Goal: Transaction & Acquisition: Purchase product/service

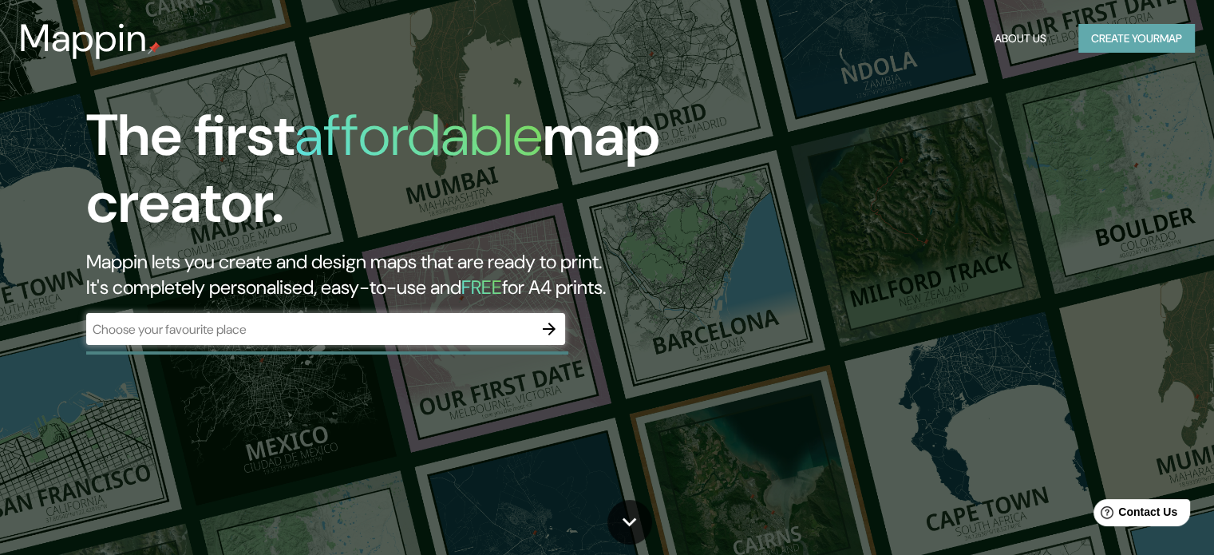
click at [1137, 38] on button "Create your map" at bounding box center [1136, 39] width 117 height 30
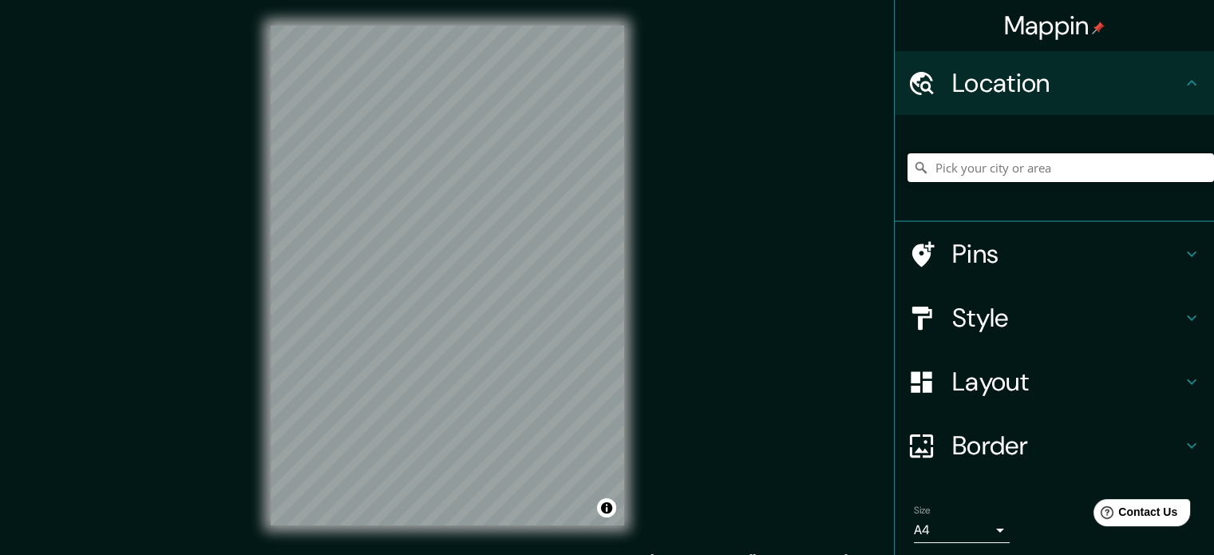
click at [1011, 168] on input "Pick your city or area" at bounding box center [1060, 167] width 306 height 29
type input "o"
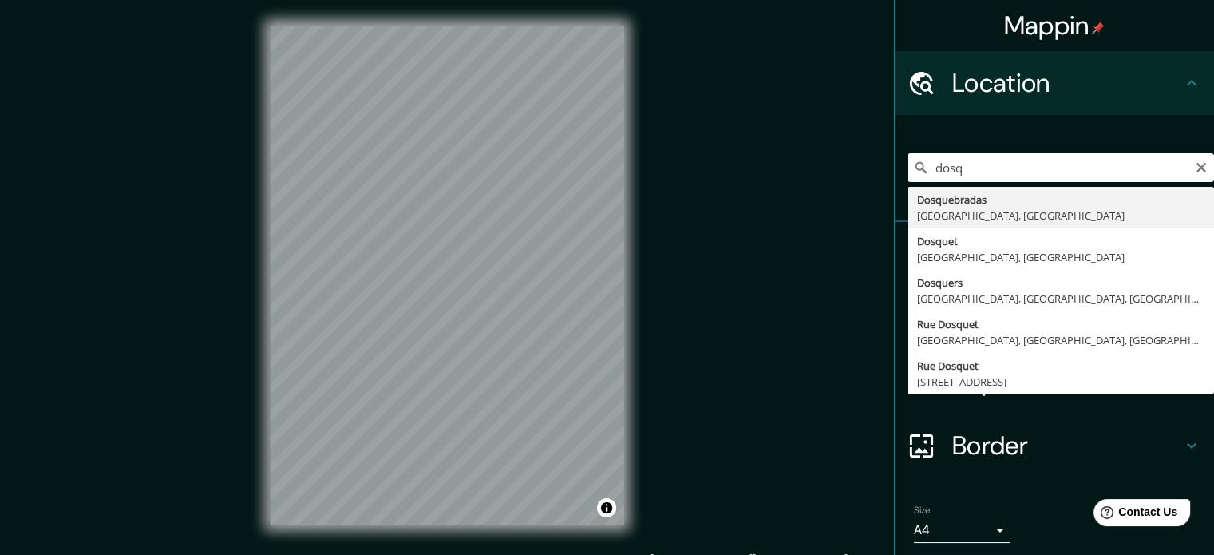
type input "Dosquebradas, [GEOGRAPHIC_DATA], [GEOGRAPHIC_DATA]"
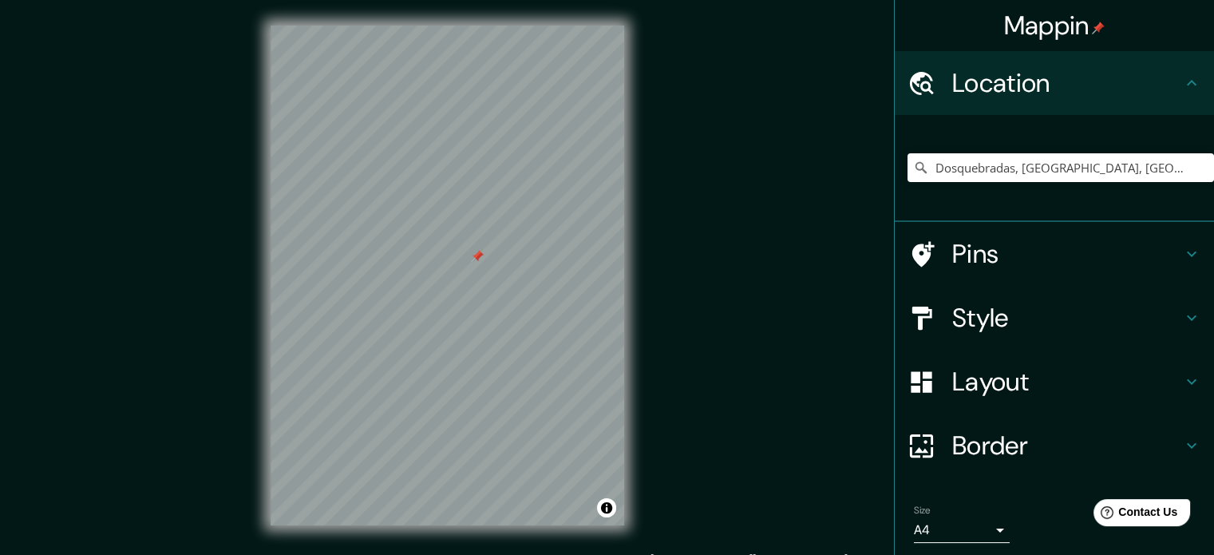
click at [476, 259] on div at bounding box center [477, 256] width 13 height 13
click at [604, 505] on button "Toggle attribution" at bounding box center [606, 507] width 19 height 19
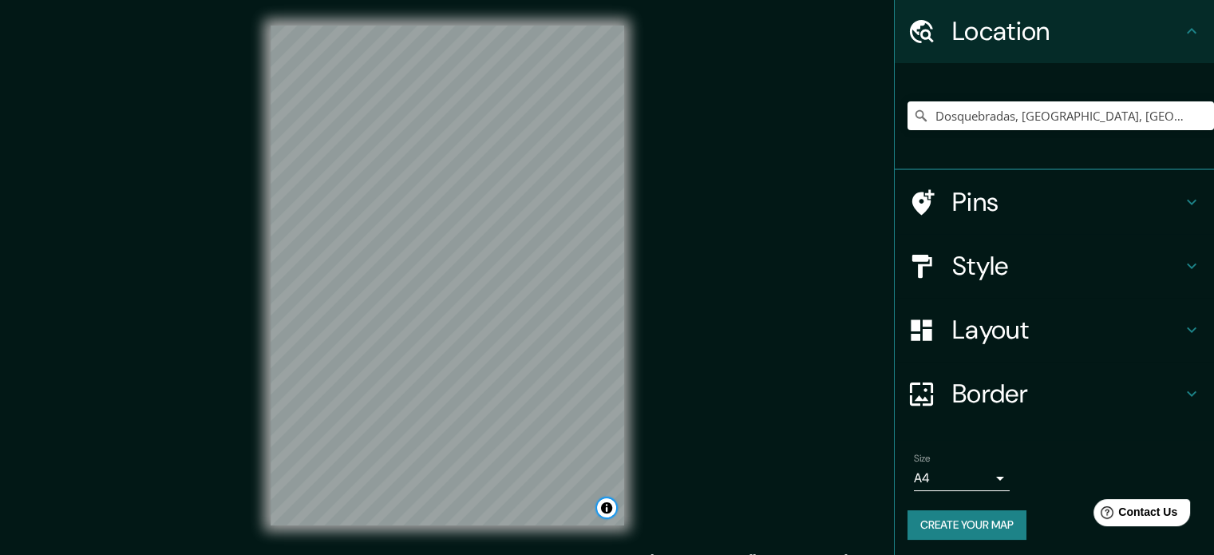
scroll to position [54, 0]
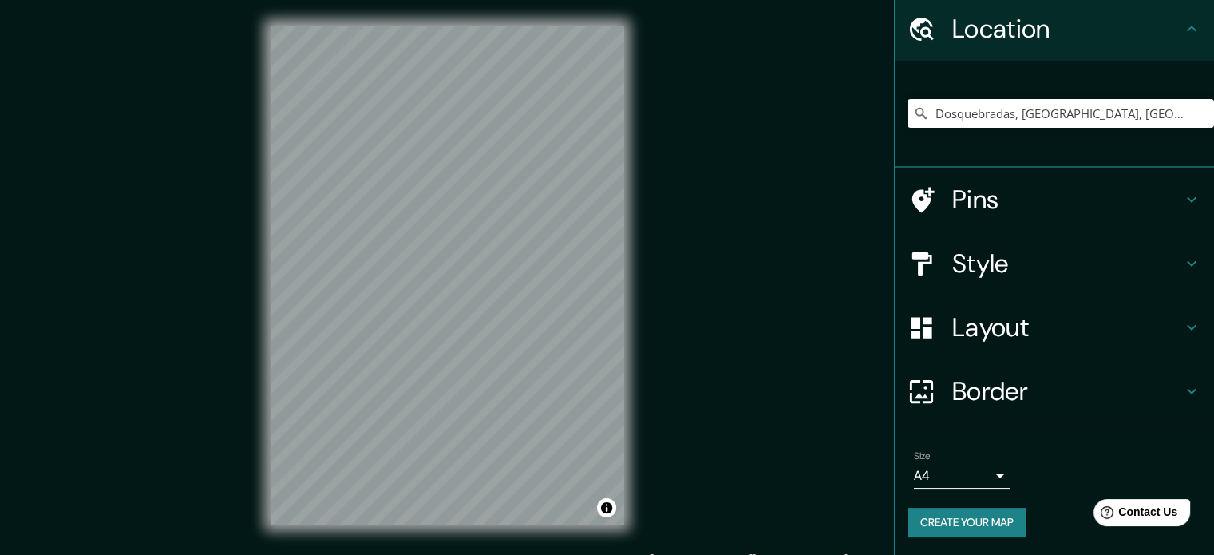
click at [982, 471] on body "Mappin Location Dosquebradas, [GEOGRAPHIC_DATA], [GEOGRAPHIC_DATA] Pins Style L…" at bounding box center [607, 277] width 1214 height 555
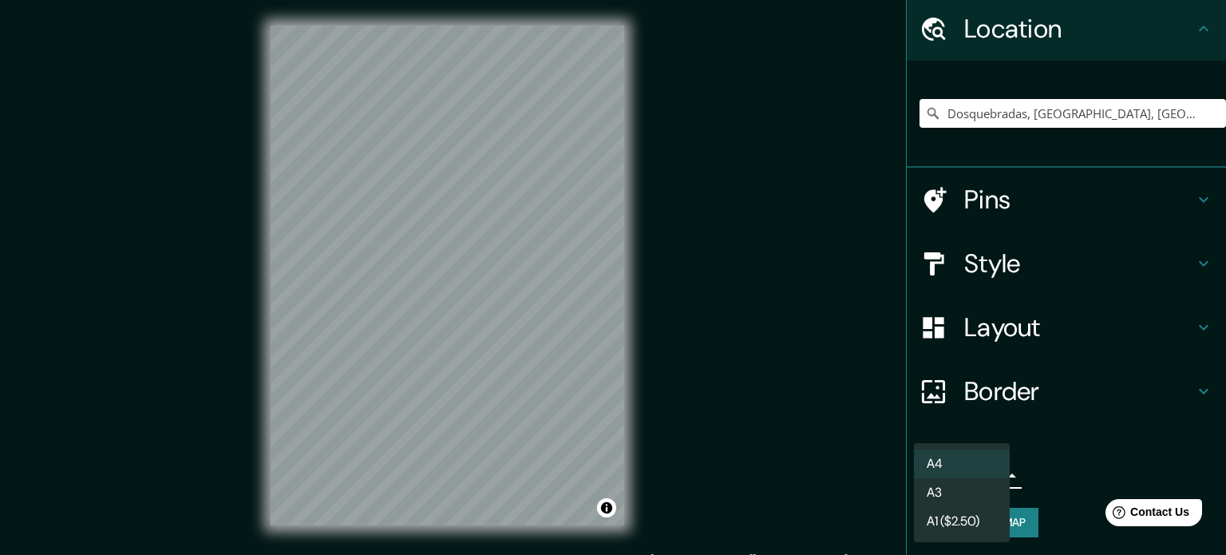
click at [975, 487] on li "A3" at bounding box center [962, 492] width 96 height 29
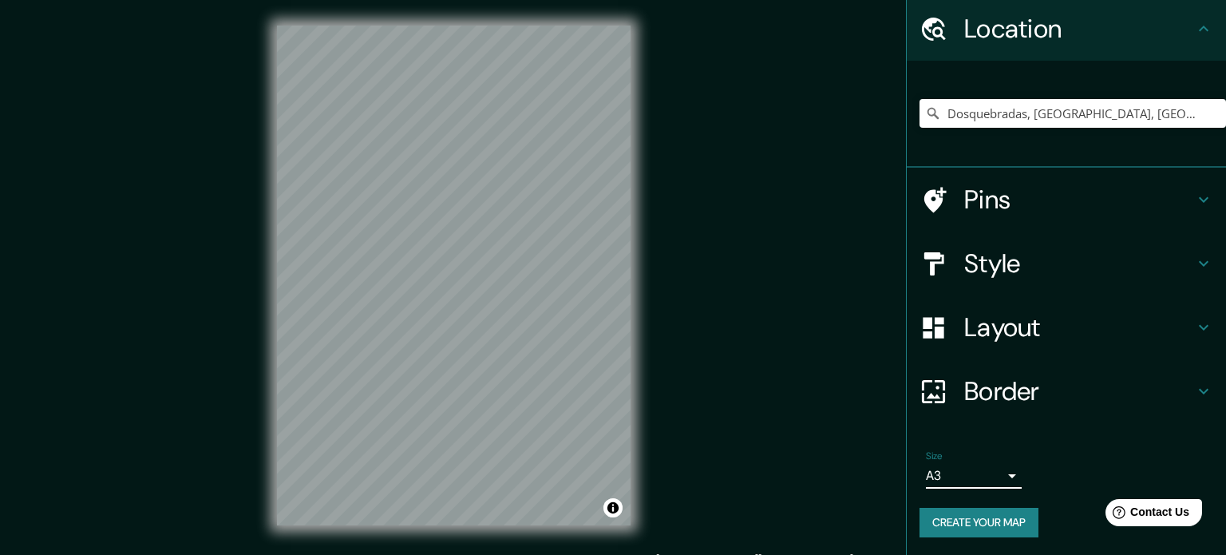
click at [977, 478] on body "Mappin Location Dosquebradas, [GEOGRAPHIC_DATA], [GEOGRAPHIC_DATA] Pins Style L…" at bounding box center [613, 277] width 1226 height 555
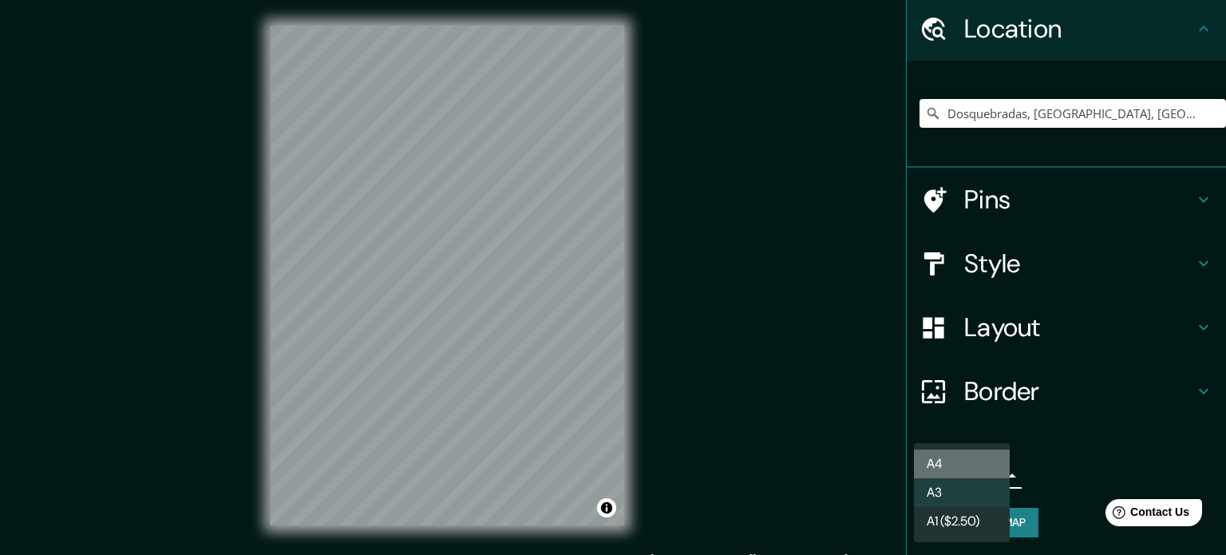
click at [977, 462] on li "A4" at bounding box center [962, 463] width 96 height 29
click at [974, 474] on body "Mappin Location Dosquebradas, [GEOGRAPHIC_DATA], [GEOGRAPHIC_DATA] Pins Style L…" at bounding box center [613, 277] width 1226 height 555
click at [969, 518] on li "A1 ($2.50)" at bounding box center [962, 521] width 96 height 29
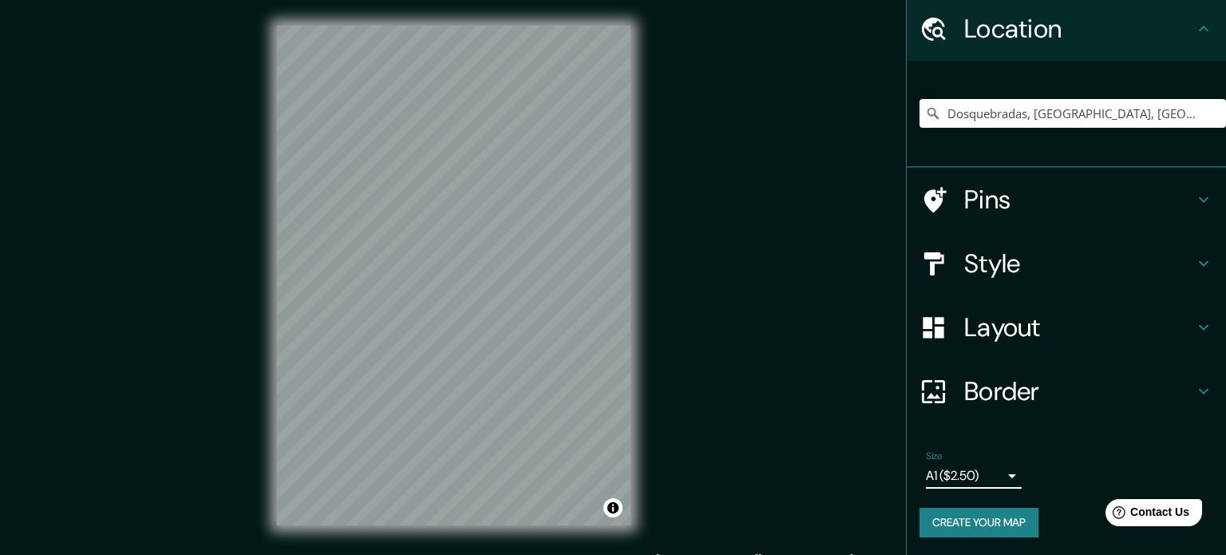
click at [975, 478] on body "Mappin Location Dosquebradas, [GEOGRAPHIC_DATA], [GEOGRAPHIC_DATA] Pins Style L…" at bounding box center [613, 277] width 1226 height 555
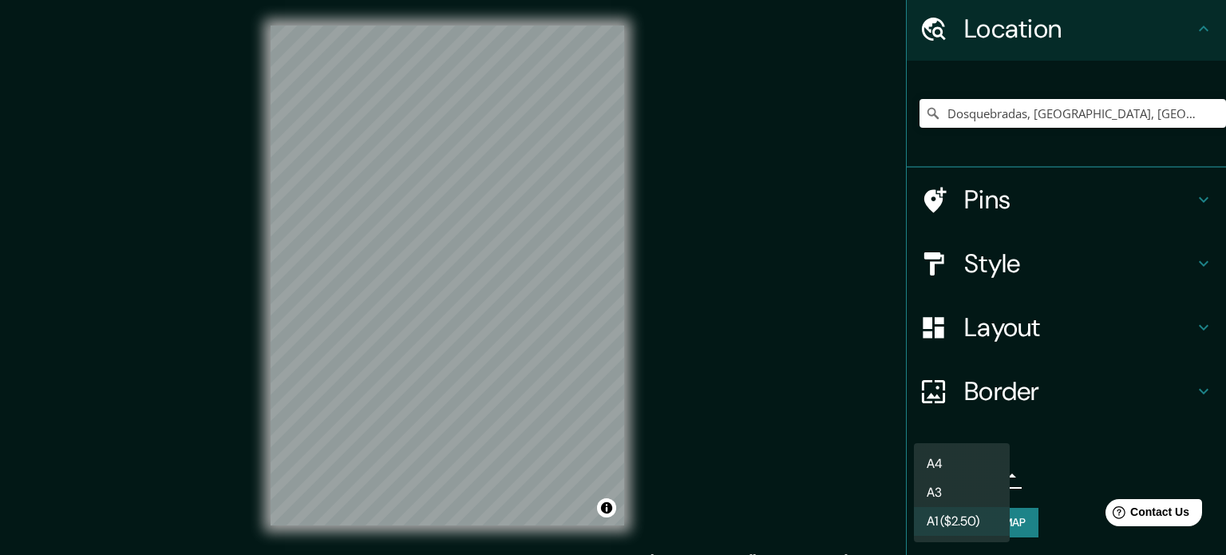
click at [981, 455] on li "A4" at bounding box center [962, 463] width 96 height 29
type input "single"
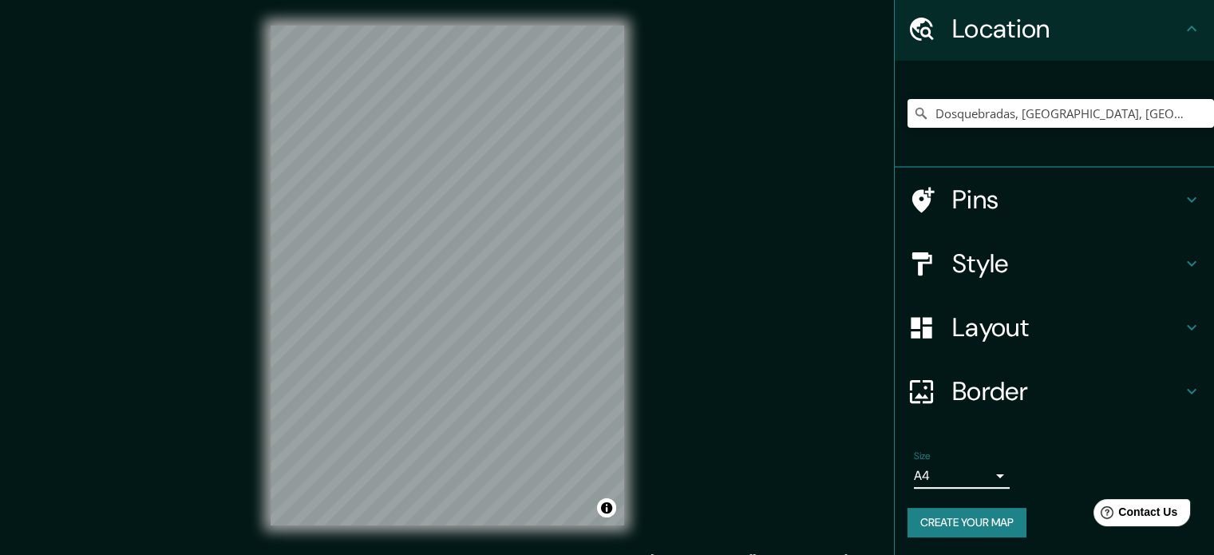
click at [1015, 185] on h4 "Pins" at bounding box center [1067, 200] width 230 height 32
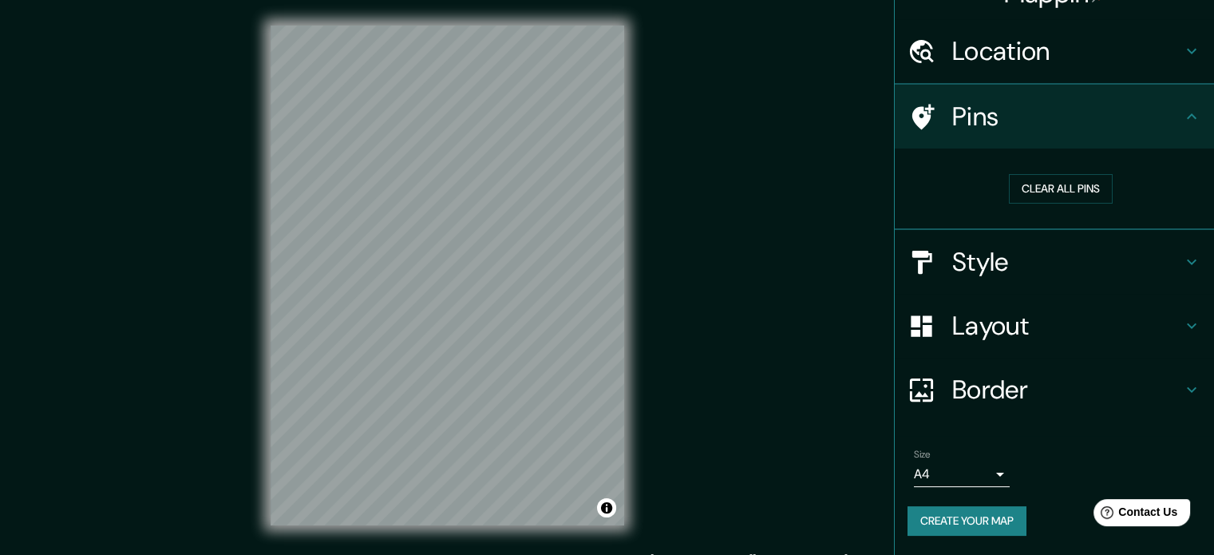
scroll to position [30, 0]
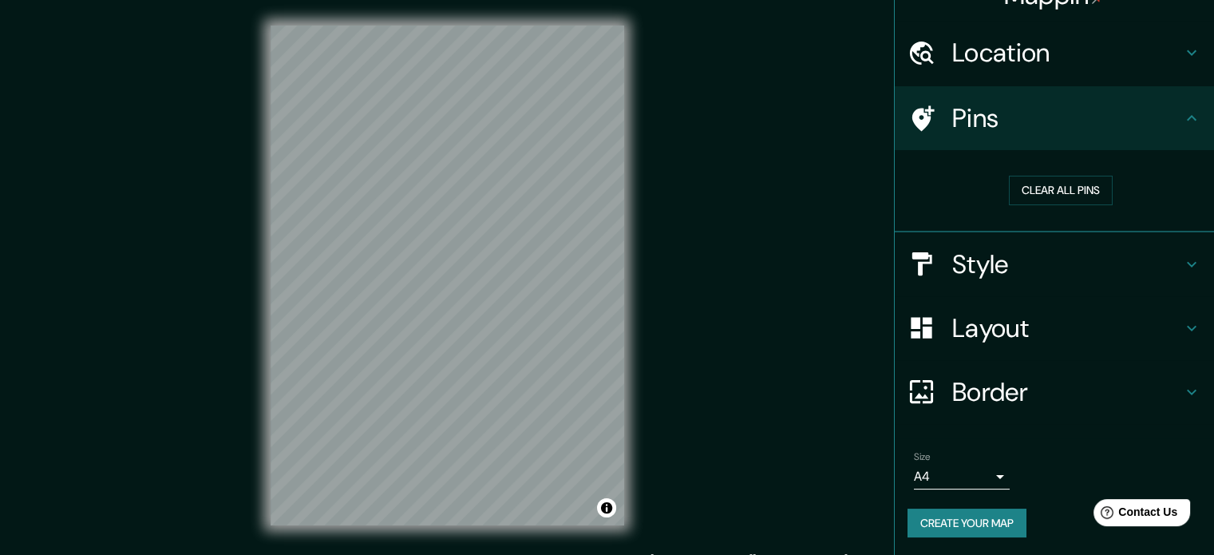
click at [1003, 280] on div "Style" at bounding box center [1054, 264] width 319 height 64
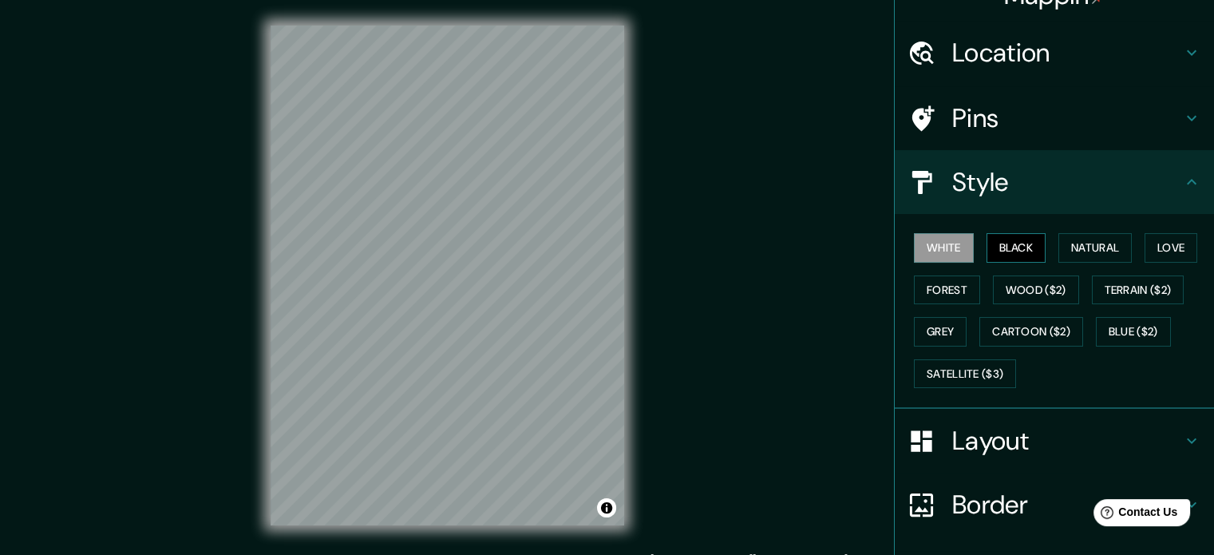
click at [1005, 247] on button "Black" at bounding box center [1016, 248] width 60 height 30
click at [1061, 243] on button "Natural" at bounding box center [1094, 248] width 73 height 30
